Goal: Transaction & Acquisition: Purchase product/service

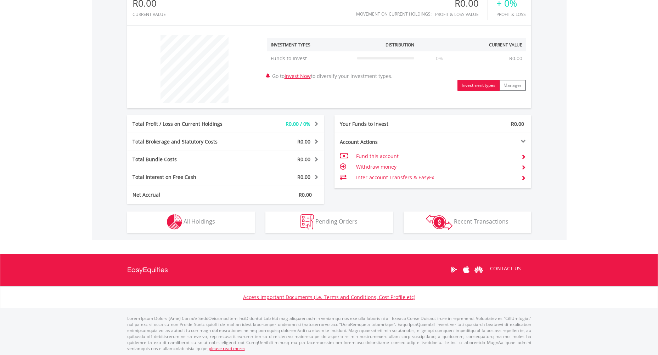
scroll to position [242, 0]
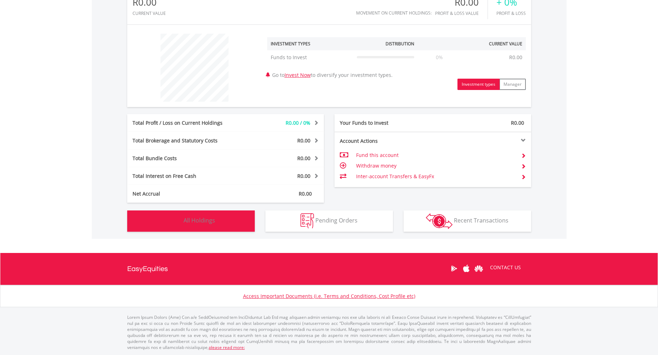
click at [195, 217] on span "All Holdings" at bounding box center [200, 221] width 32 height 8
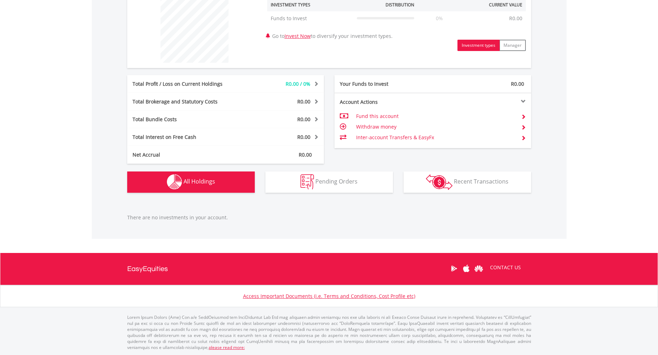
scroll to position [103, 0]
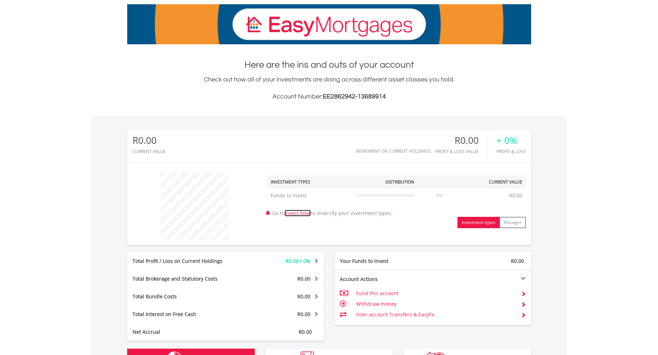
click at [305, 212] on link "Invest Now" at bounding box center [298, 213] width 26 height 7
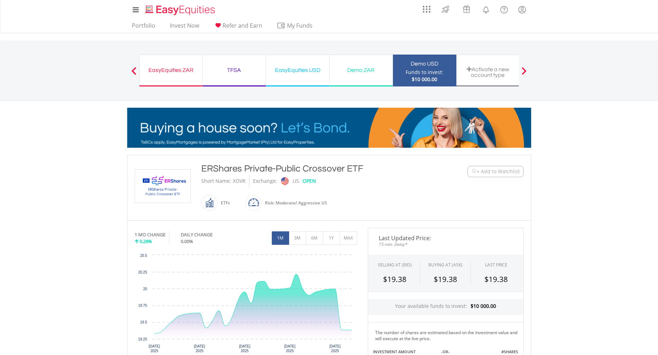
click at [302, 74] on div "EasyEquities USD" at bounding box center [297, 70] width 55 height 10
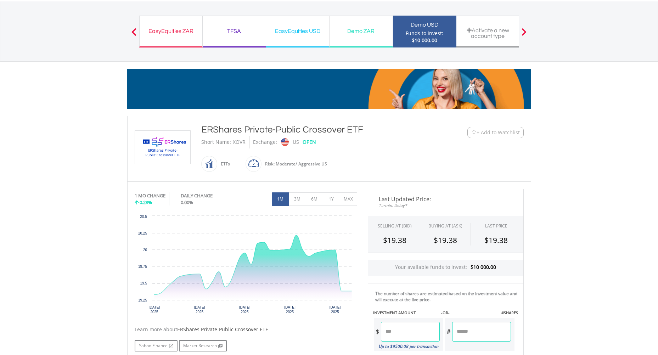
scroll to position [17, 0]
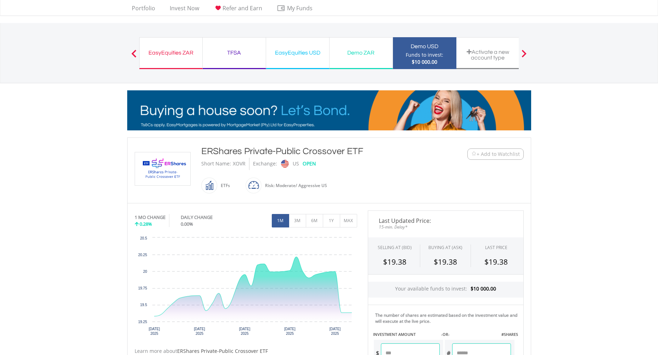
click at [508, 154] on span "+ Add to Watchlist" at bounding box center [498, 154] width 43 height 7
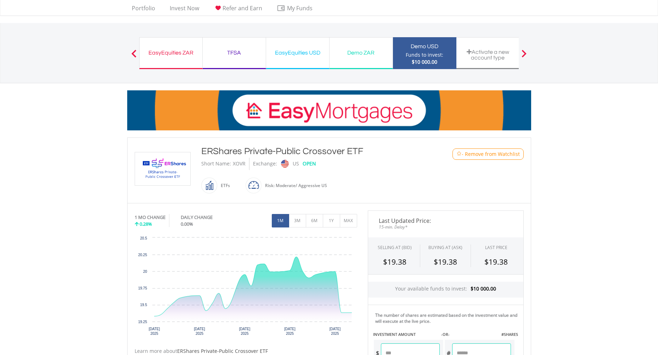
click at [493, 154] on span "- Remove from Watchlist" at bounding box center [491, 154] width 58 height 7
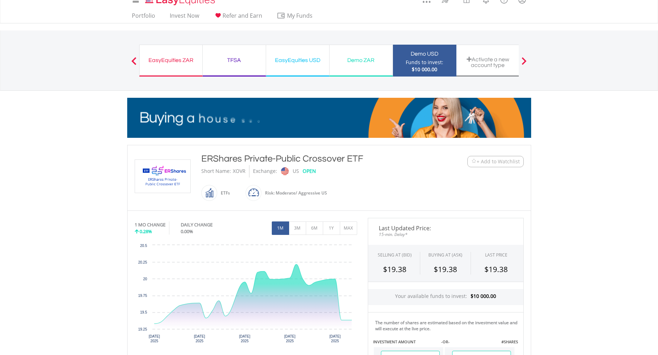
scroll to position [0, 0]
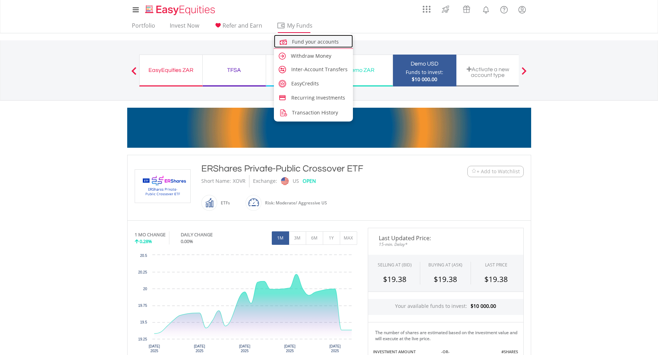
click at [317, 41] on span "Fund your accounts" at bounding box center [315, 41] width 47 height 7
